Goal: Information Seeking & Learning: Learn about a topic

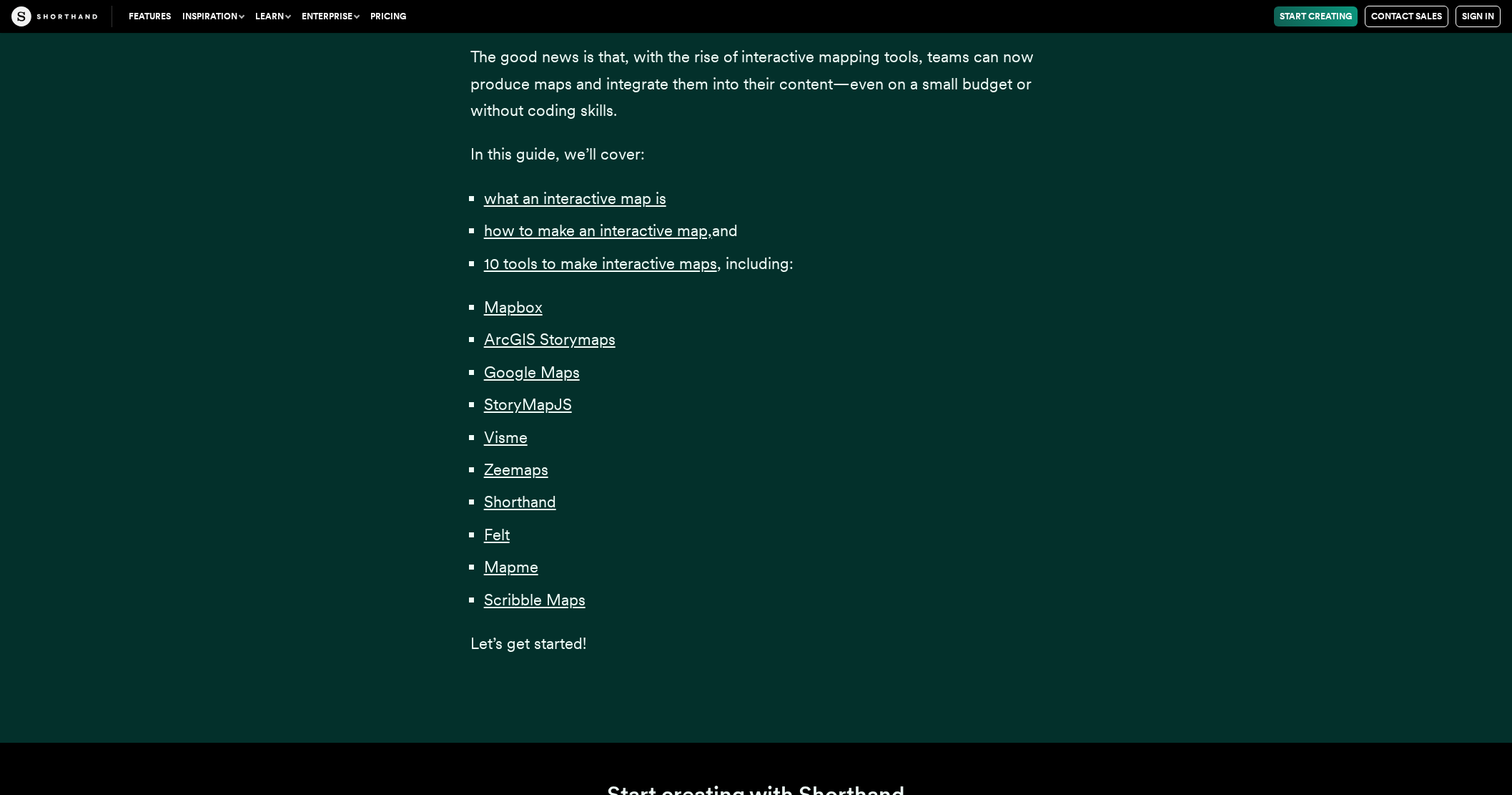
scroll to position [787, 0]
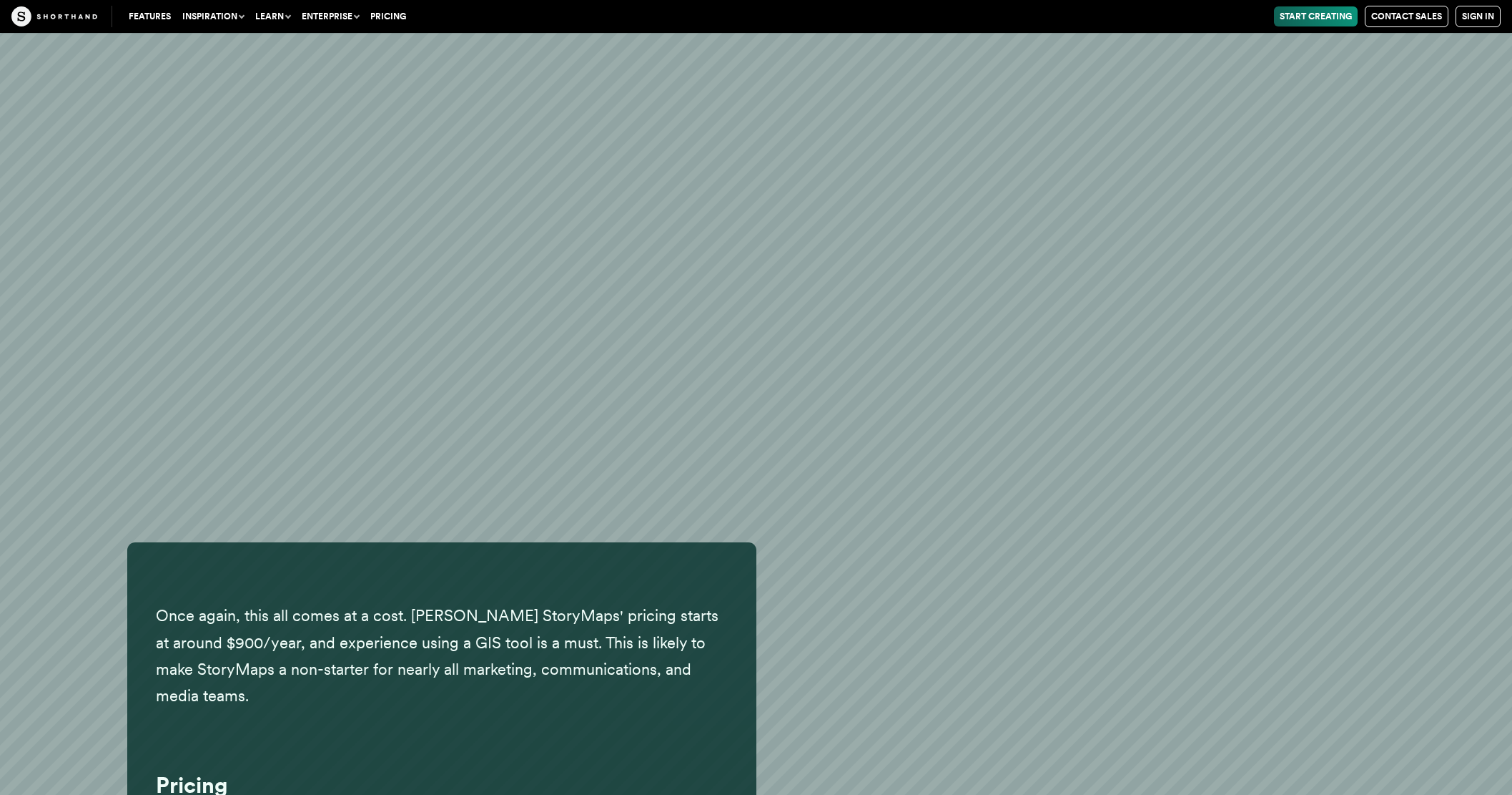
scroll to position [10467, 0]
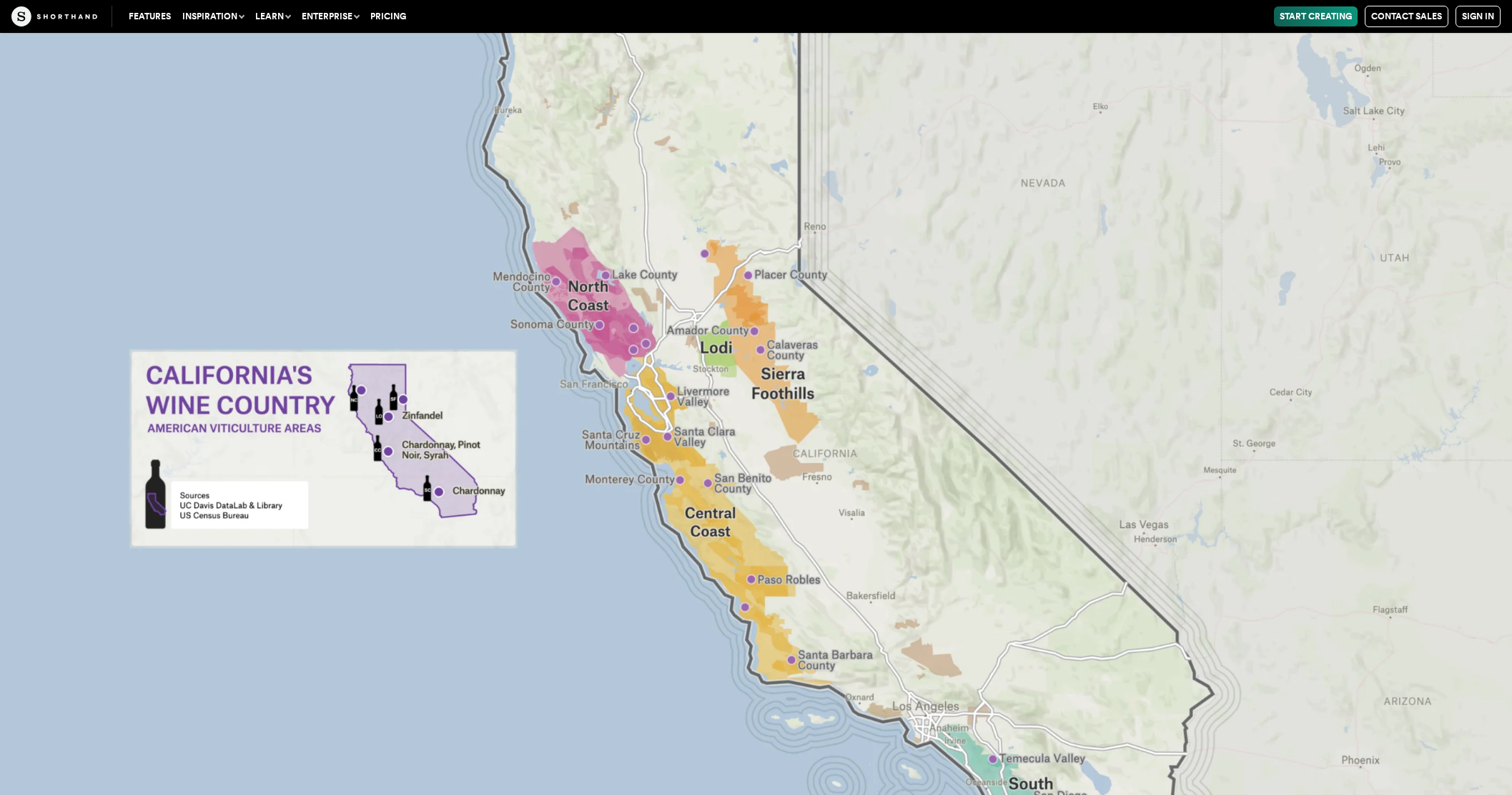
scroll to position [32529, 0]
